Goal: Navigation & Orientation: Find specific page/section

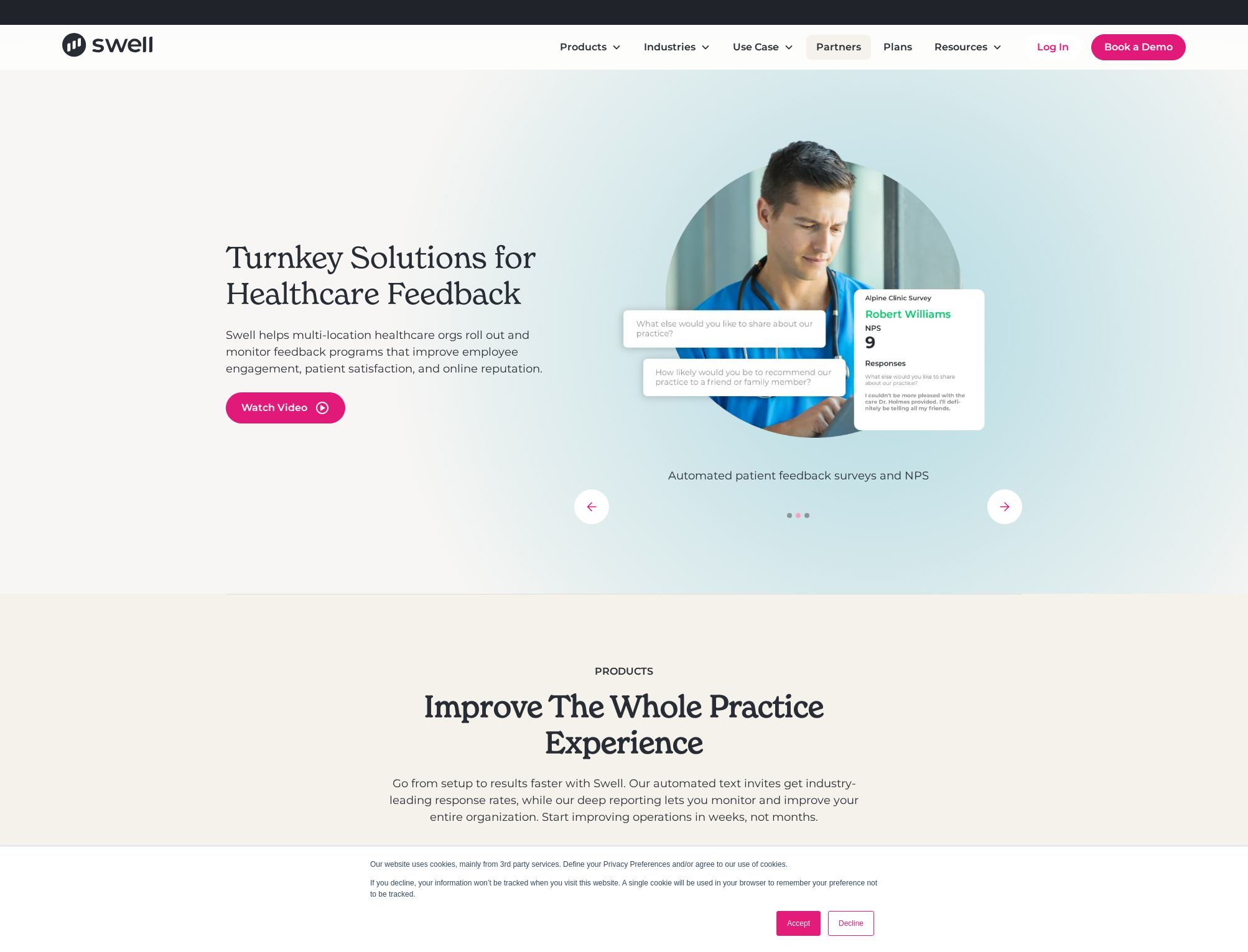
click at [838, 46] on link "Partners" at bounding box center [839, 46] width 65 height 25
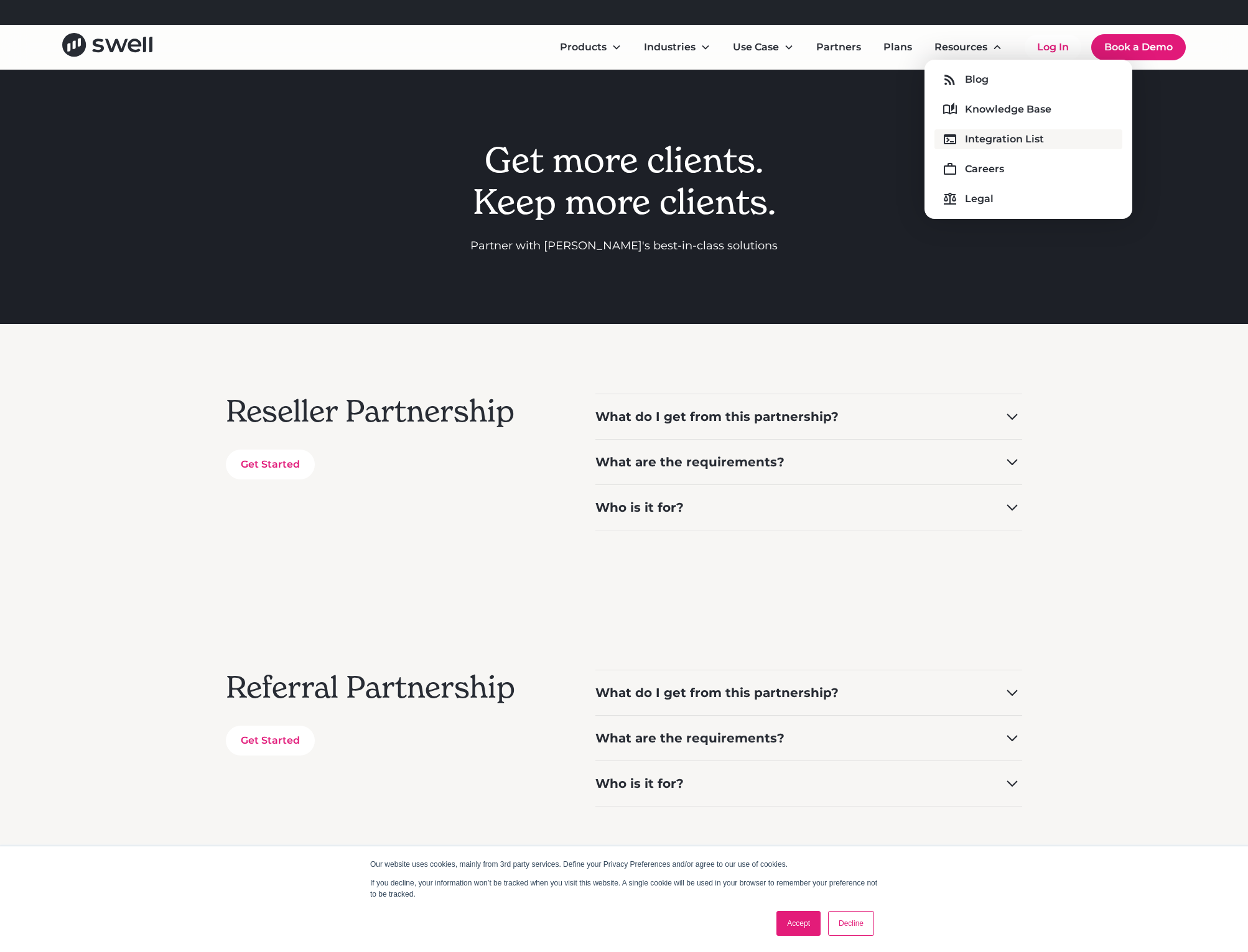
click at [973, 142] on div "Integration List" at bounding box center [1004, 139] width 79 height 15
